Goal: Complete application form

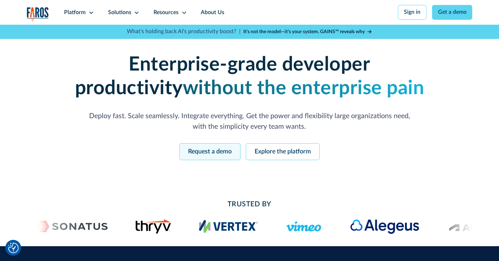
click at [208, 149] on link "Request a demo" at bounding box center [209, 151] width 61 height 17
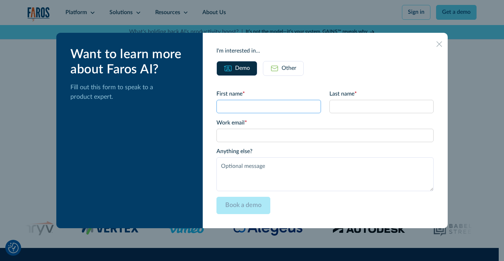
click at [248, 106] on input "First name *" at bounding box center [269, 106] width 104 height 13
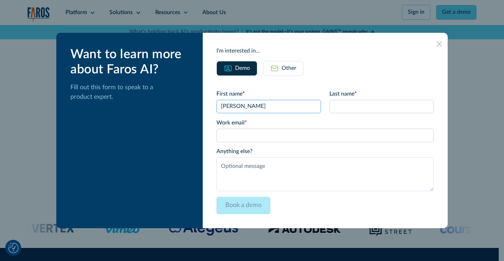
type input "[PERSON_NAME]"
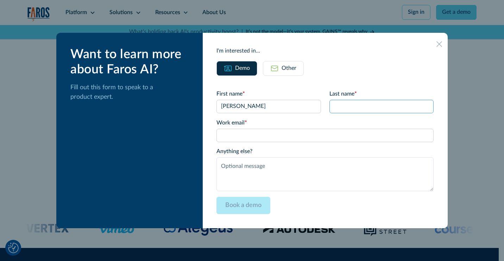
click at [354, 107] on input "Last name *" at bounding box center [382, 106] width 104 height 13
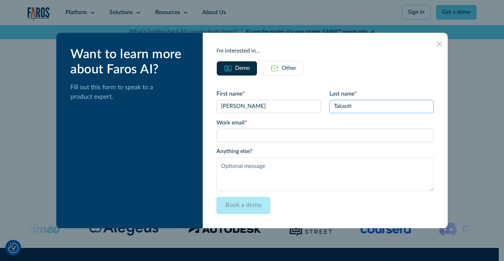
type input "Takauti"
click at [348, 135] on input "Work email *" at bounding box center [325, 135] width 217 height 13
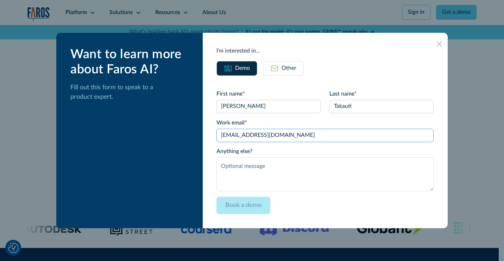
type input "[EMAIL_ADDRESS][DOMAIN_NAME]"
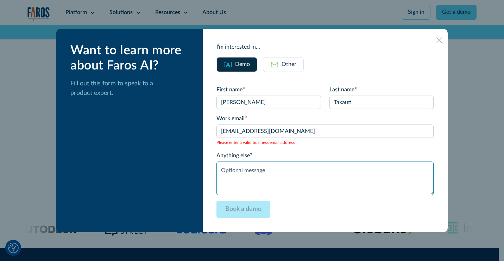
click at [314, 174] on textarea "Anything else?" at bounding box center [325, 178] width 217 height 34
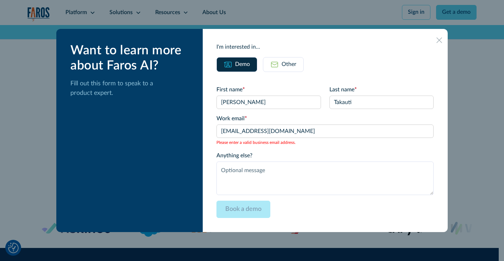
click at [437, 42] on icon at bounding box center [439, 39] width 5 height 5
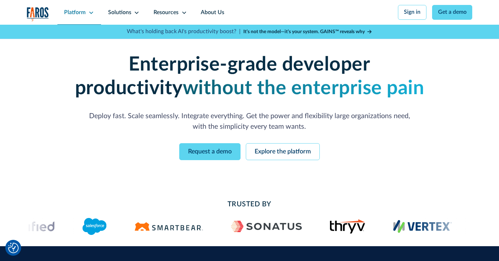
click at [87, 8] on div "Platform" at bounding box center [79, 12] width 44 height 25
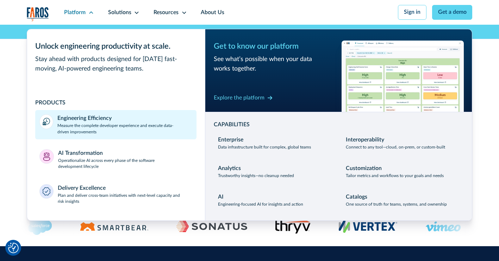
click at [150, 129] on p "Measure the complete developer experience and execute data-driven improvements" at bounding box center [124, 129] width 135 height 13
